Goal: Browse casually

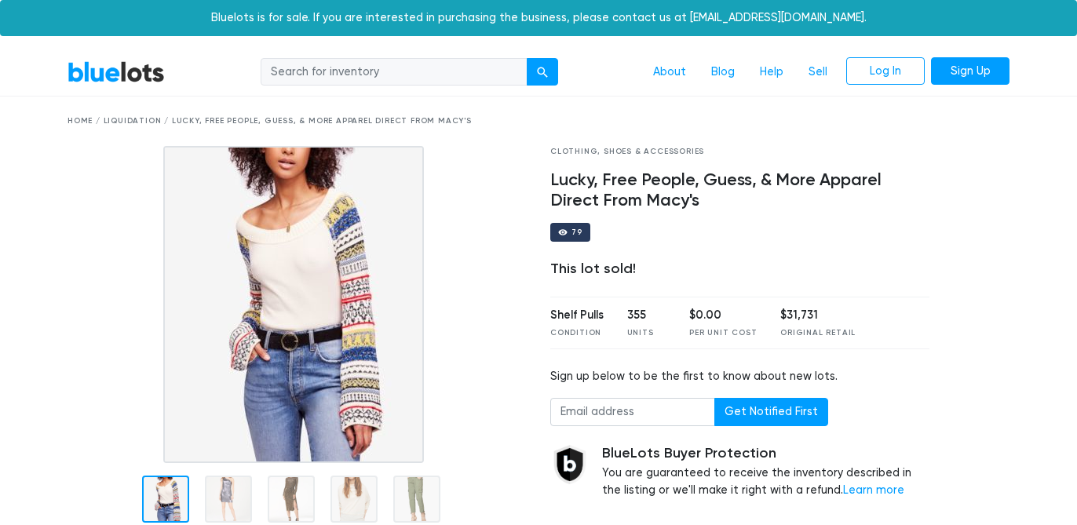
click at [132, 84] on div "BlueLots About Blog Help Sell Log In Sign Up" at bounding box center [539, 72] width 966 height 30
click at [122, 64] on link "BlueLots" at bounding box center [116, 71] width 97 height 23
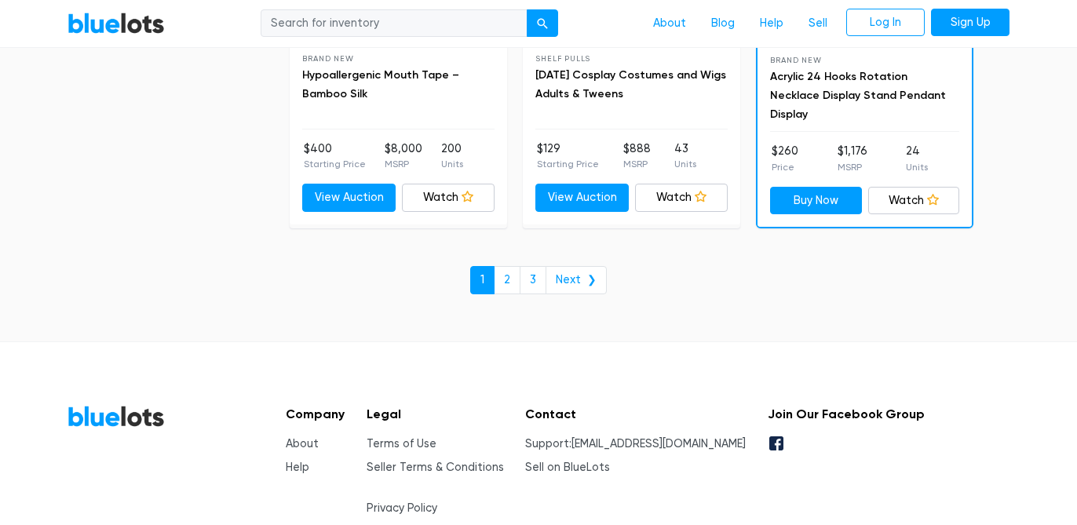
scroll to position [6984, 0]
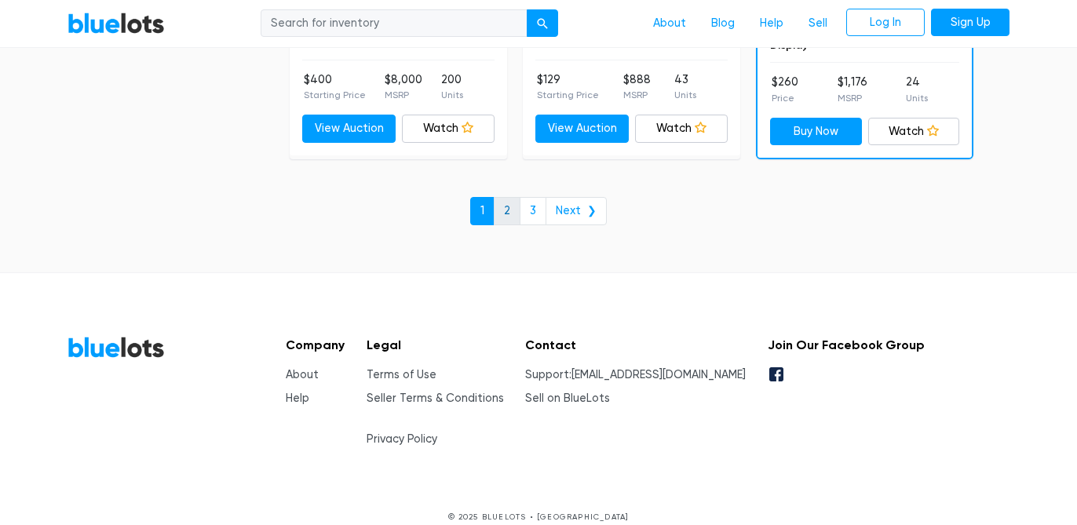
click at [507, 214] on link "2" at bounding box center [507, 211] width 27 height 28
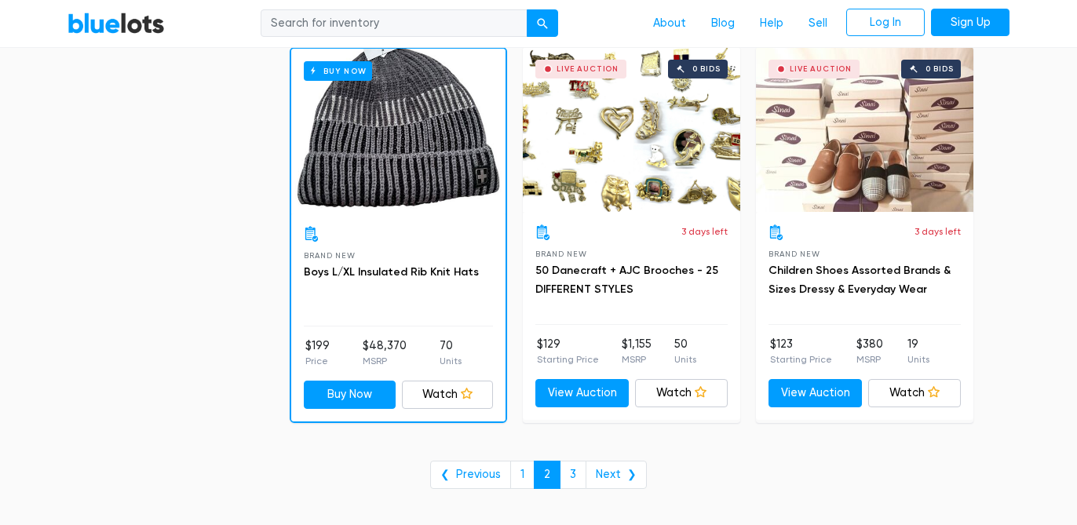
scroll to position [6615, 0]
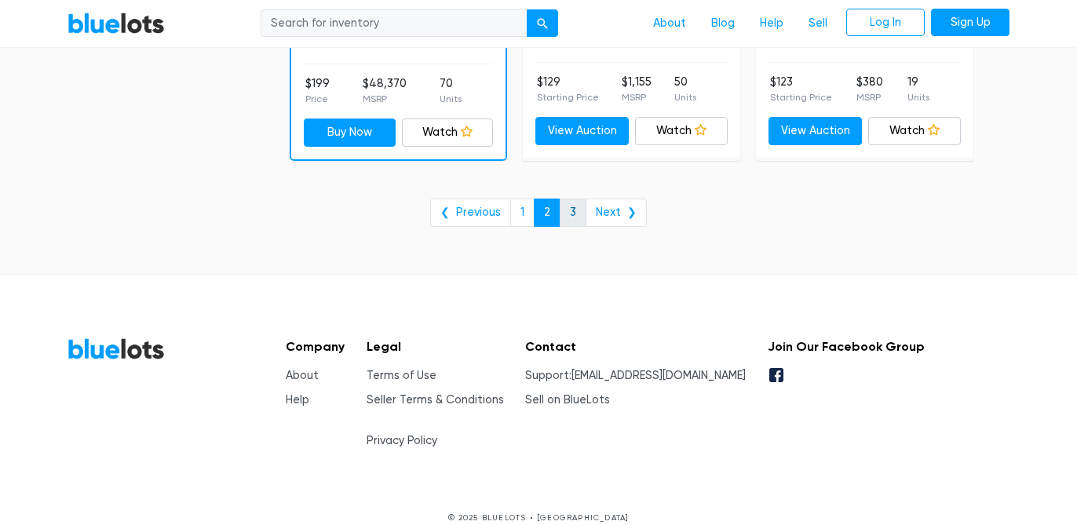
click at [576, 209] on link "3" at bounding box center [573, 213] width 27 height 28
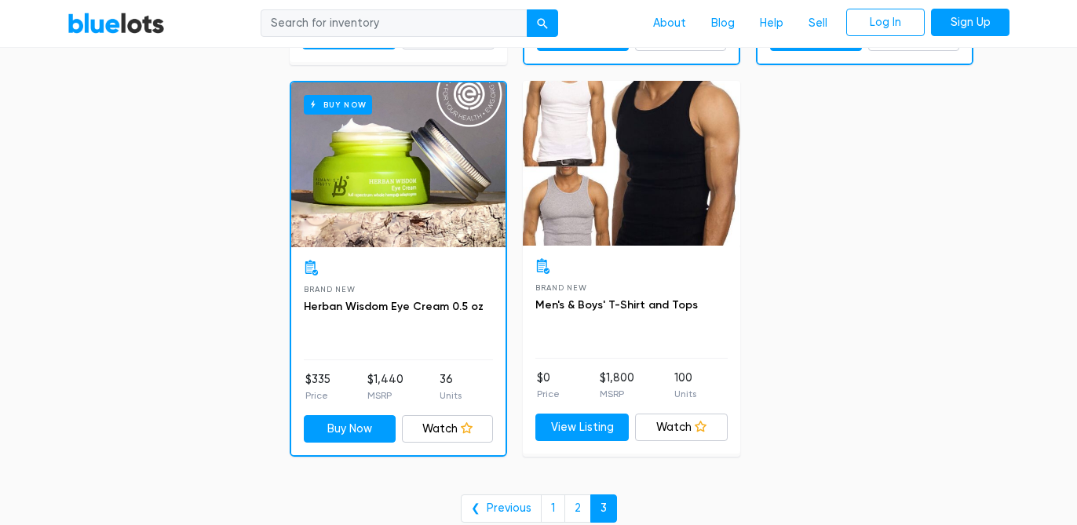
scroll to position [4277, 0]
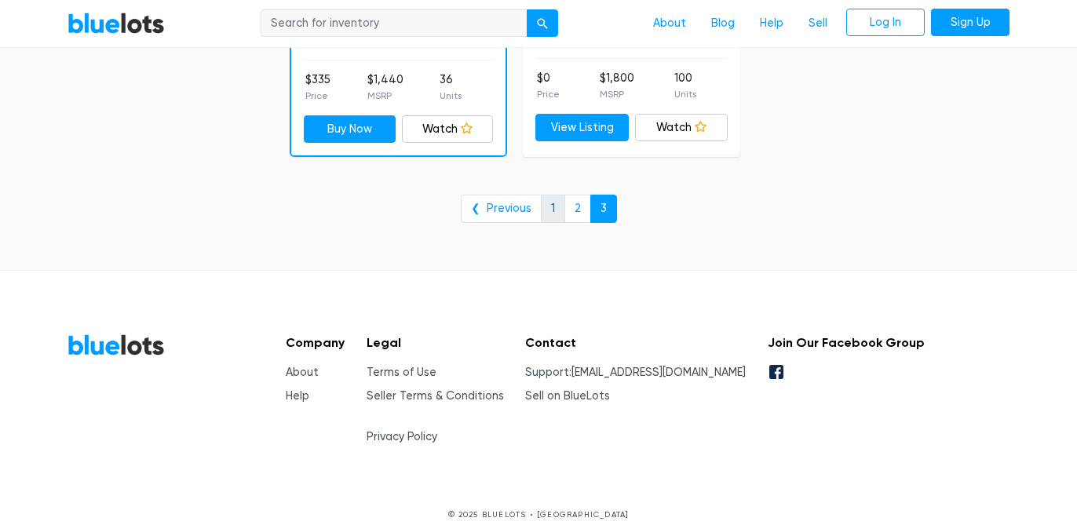
click at [554, 201] on link "1" at bounding box center [553, 209] width 24 height 28
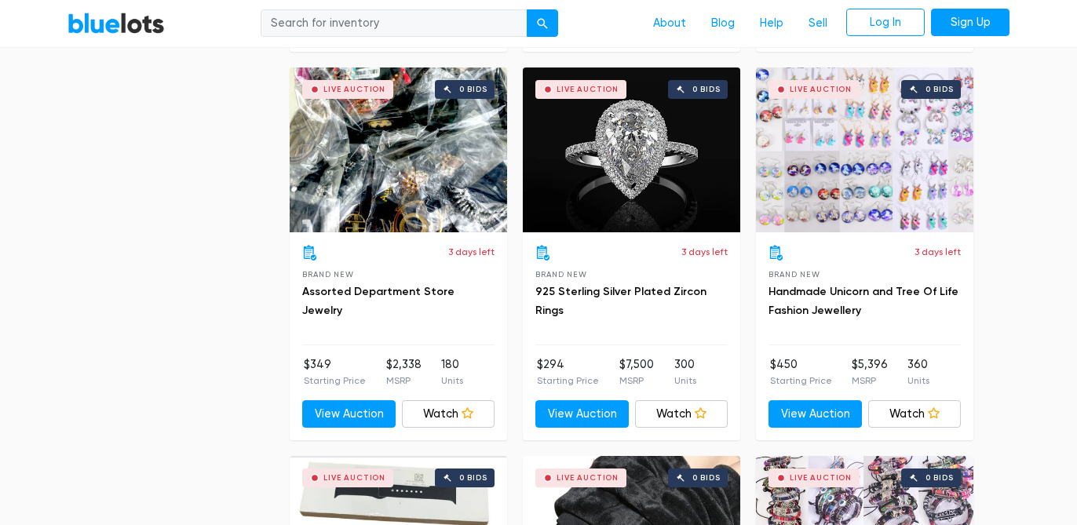
scroll to position [4753, 0]
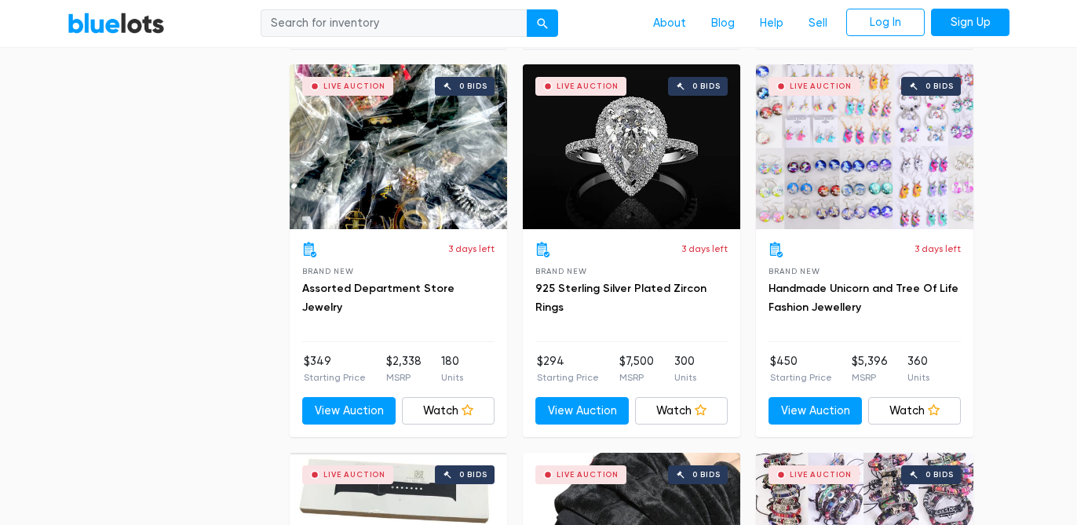
click at [437, 174] on div "Live Auction 0 bids" at bounding box center [399, 146] width 218 height 165
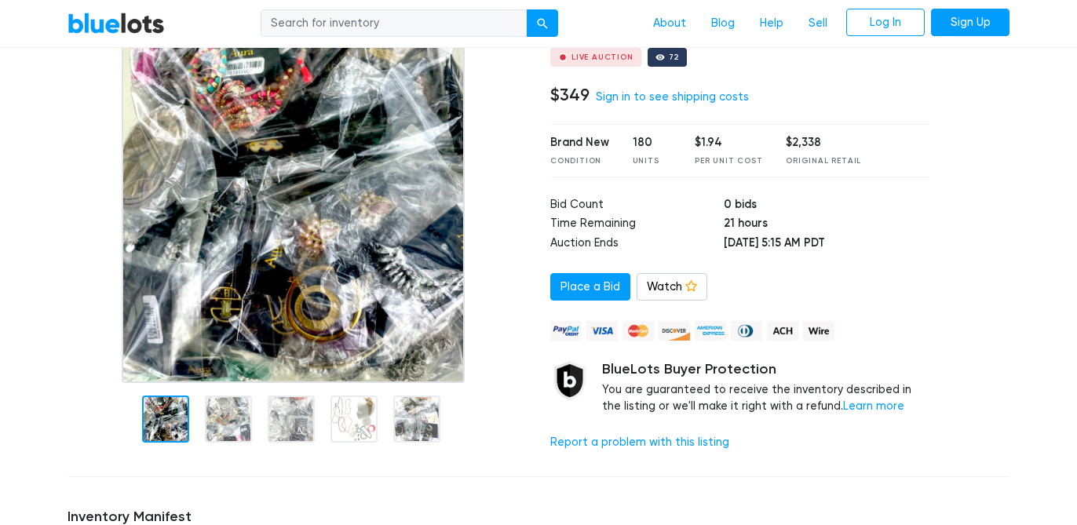
scroll to position [166, 0]
